Goal: Complete application form

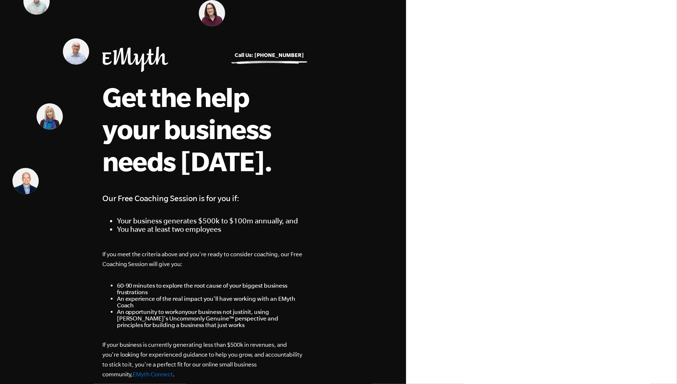
select select "Executive"
select select "10M+"
select select "United States"
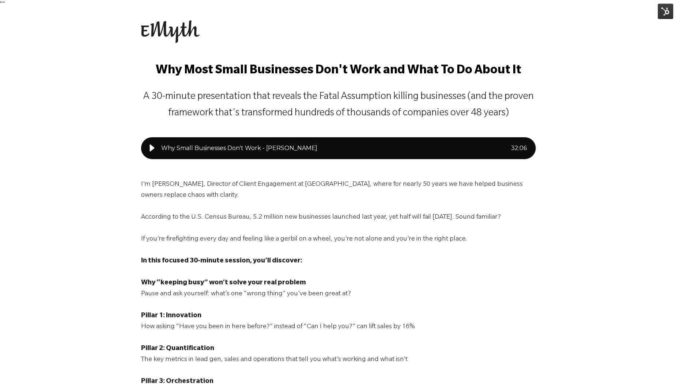
click at [103, 70] on div "Why Most Small Businesses Don't Work and What To Do About It A 30-minute presen…" at bounding box center [338, 94] width 677 height 73
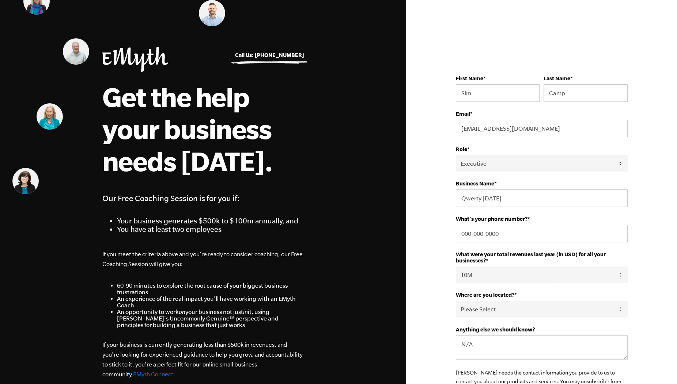
select select "Executive"
select select "10M+"
select select "[GEOGRAPHIC_DATA]"
select select "Executive"
select select "10M+"
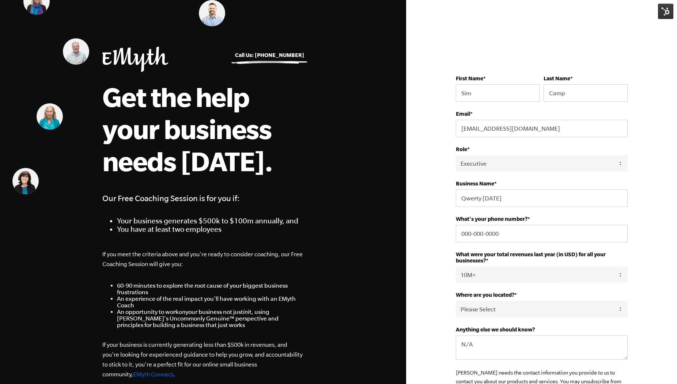
select select "United States"
select select "Executive"
select select "10M+"
select select "[GEOGRAPHIC_DATA]"
click at [662, 16] on img at bounding box center [665, 11] width 15 height 15
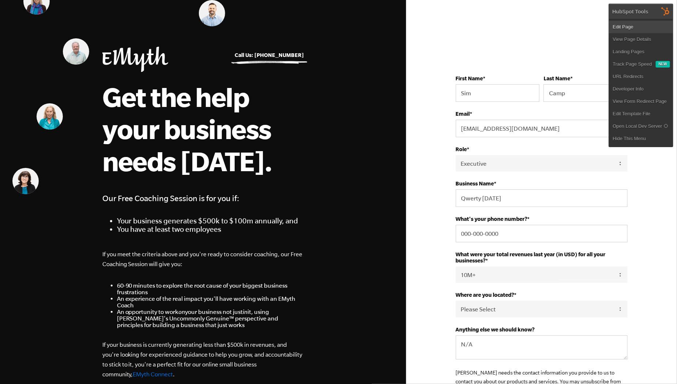
click at [640, 29] on link "Edit Page" at bounding box center [641, 27] width 64 height 12
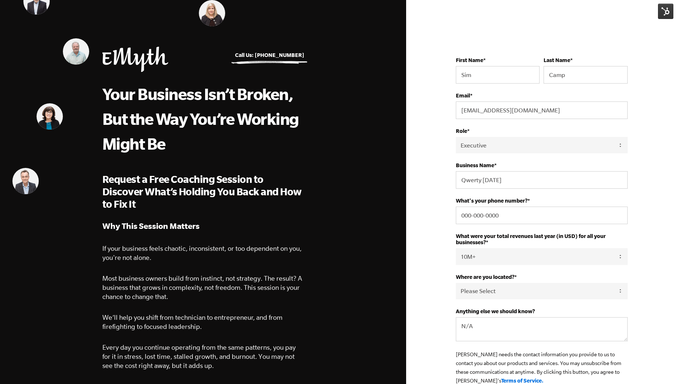
select select "Executive"
select select "10M+"
select select "[GEOGRAPHIC_DATA]"
